Goal: Task Accomplishment & Management: Use online tool/utility

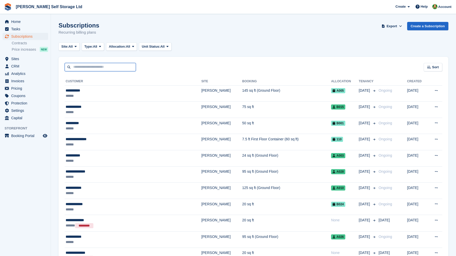
click at [94, 66] on input "text" at bounding box center [100, 67] width 71 height 8
type input "*****"
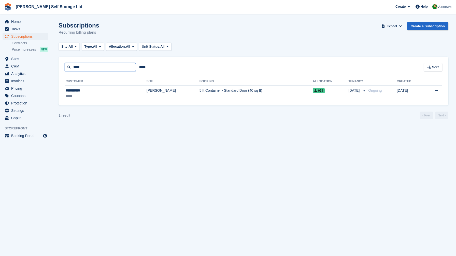
click at [92, 66] on input "*****" at bounding box center [100, 67] width 71 height 8
type input "****"
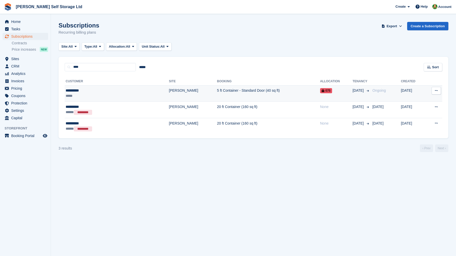
click at [90, 95] on div "*****" at bounding box center [97, 95] width 63 height 5
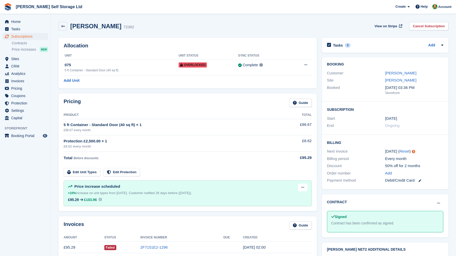
click at [393, 76] on div "Customer Emma berry" at bounding box center [385, 72] width 116 height 7
click at [394, 74] on link "Emma berry" at bounding box center [400, 73] width 31 height 4
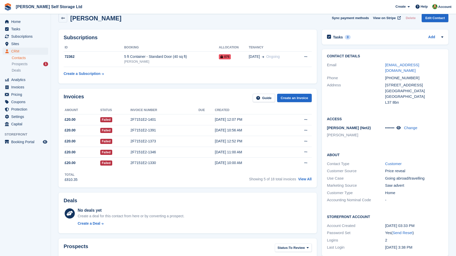
scroll to position [9, 0]
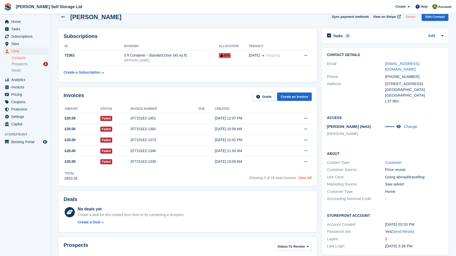
click at [304, 179] on link "View All" at bounding box center [304, 178] width 13 height 4
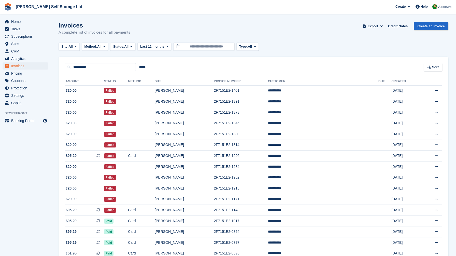
click at [198, 56] on turbo-frame "Invoices A complete list of invoices for all payments Export Export Invoices Ex…" at bounding box center [254, 160] width 390 height 276
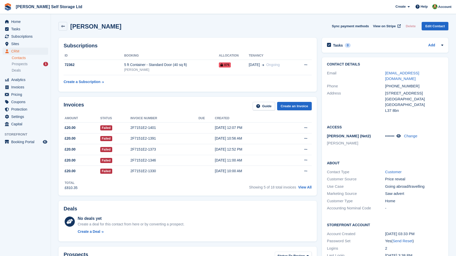
scroll to position [9, 0]
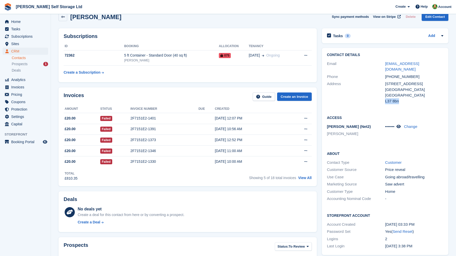
drag, startPoint x: 386, startPoint y: 95, endPoint x: 402, endPoint y: 94, distance: 16.1
click at [402, 98] on div "L37 8bn" at bounding box center [414, 101] width 58 height 6
drag, startPoint x: 382, startPoint y: 63, endPoint x: 429, endPoint y: 66, distance: 46.9
click at [429, 66] on div "Email emmaberry669@gmail.com" at bounding box center [385, 66] width 116 height 13
click at [435, 63] on div "emmaberry669@gmail.com" at bounding box center [414, 66] width 58 height 11
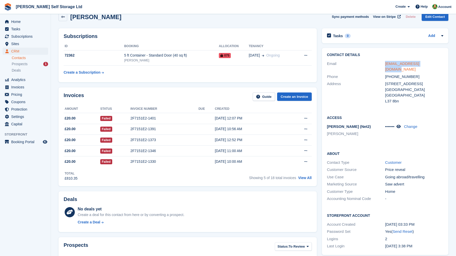
drag, startPoint x: 434, startPoint y: 63, endPoint x: 386, endPoint y: 64, distance: 47.6
click at [386, 64] on div "emmaberry669@gmail.com" at bounding box center [414, 66] width 58 height 11
copy link "emmaberry669@gmail.com"
drag, startPoint x: 415, startPoint y: 72, endPoint x: 386, endPoint y: 71, distance: 29.5
click at [386, 74] on div "+447707790264" at bounding box center [414, 77] width 58 height 6
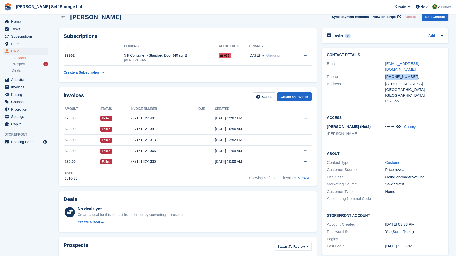
copy div "+447707790264"
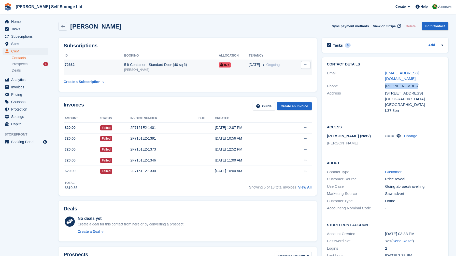
scroll to position [0, 0]
click at [153, 64] on div "5 ft Container - Standard Door (40 sq ft)" at bounding box center [171, 64] width 95 height 5
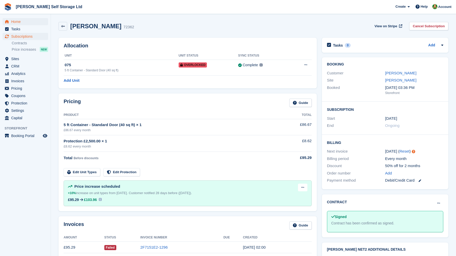
click at [17, 21] on span "Home" at bounding box center [26, 21] width 31 height 7
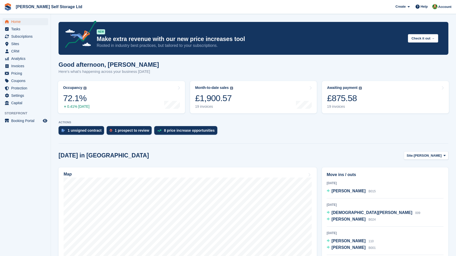
click at [82, 132] on div "1 unsigned contract" at bounding box center [85, 130] width 34 height 4
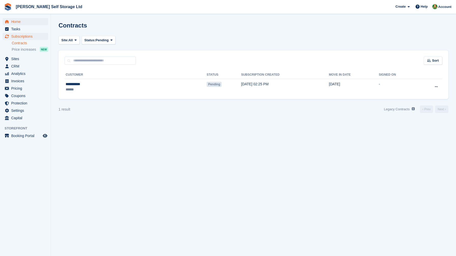
click at [15, 21] on span "Home" at bounding box center [26, 21] width 31 height 7
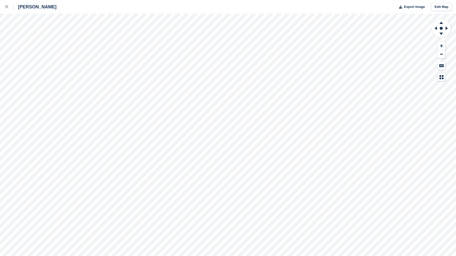
click at [73, 111] on div "[PERSON_NAME] Export Image Edit Map" at bounding box center [228, 128] width 456 height 256
click at [53, 59] on div "[PERSON_NAME] Export Image Edit Map" at bounding box center [228, 128] width 456 height 256
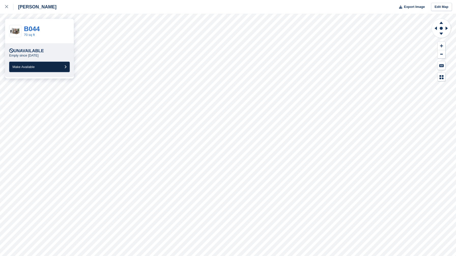
click at [35, 66] on span "Make Available" at bounding box center [23, 67] width 22 height 4
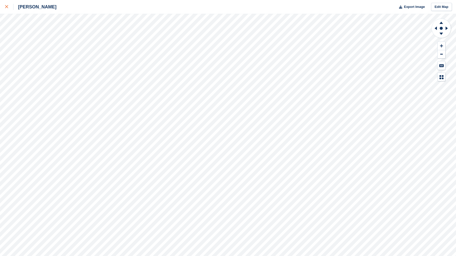
click at [4, 8] on link at bounding box center [6, 7] width 13 height 14
